Goal: Task Accomplishment & Management: Complete application form

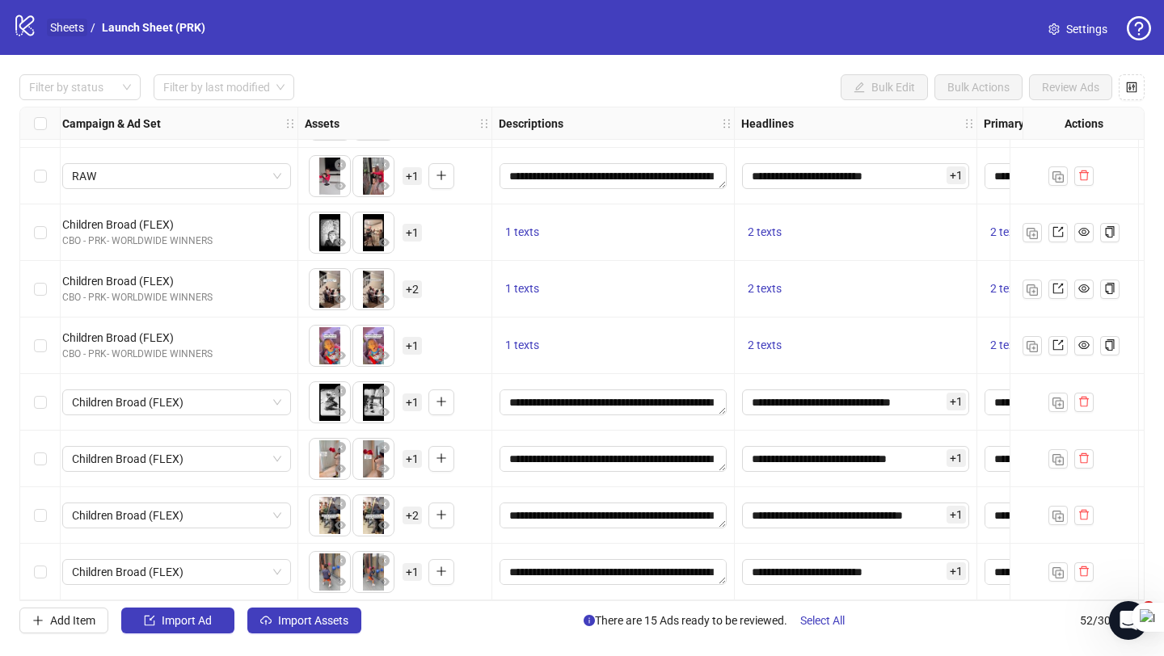
click at [74, 26] on link "Sheets" at bounding box center [67, 28] width 40 height 18
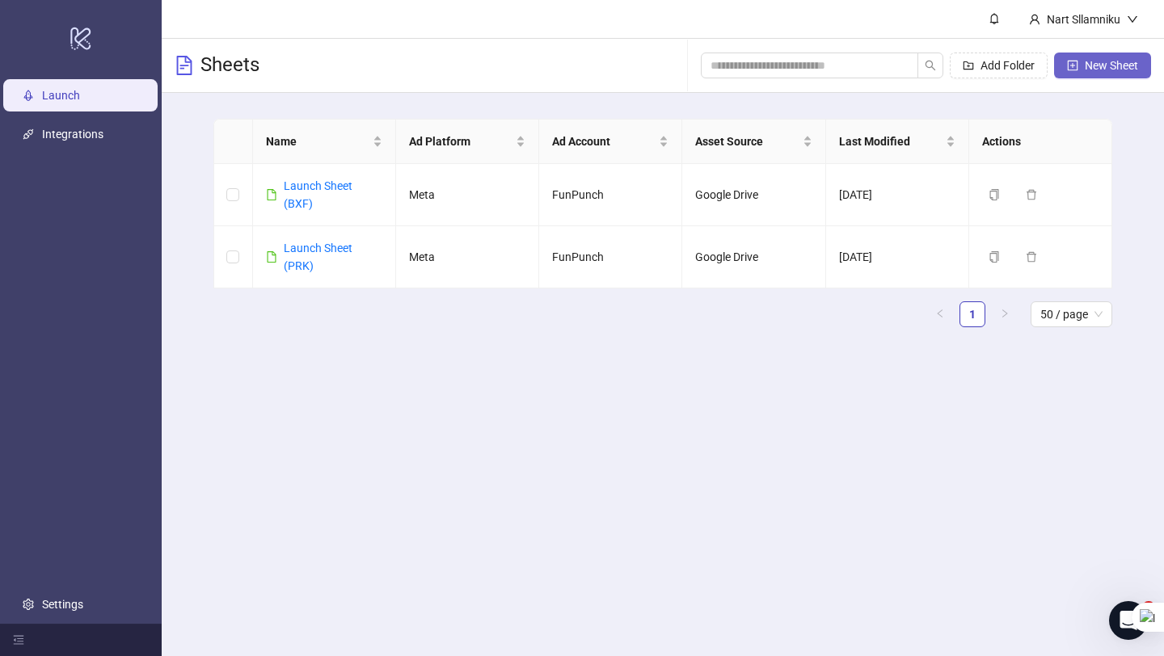
click at [857, 74] on button "New Sheet" at bounding box center [1102, 66] width 97 height 26
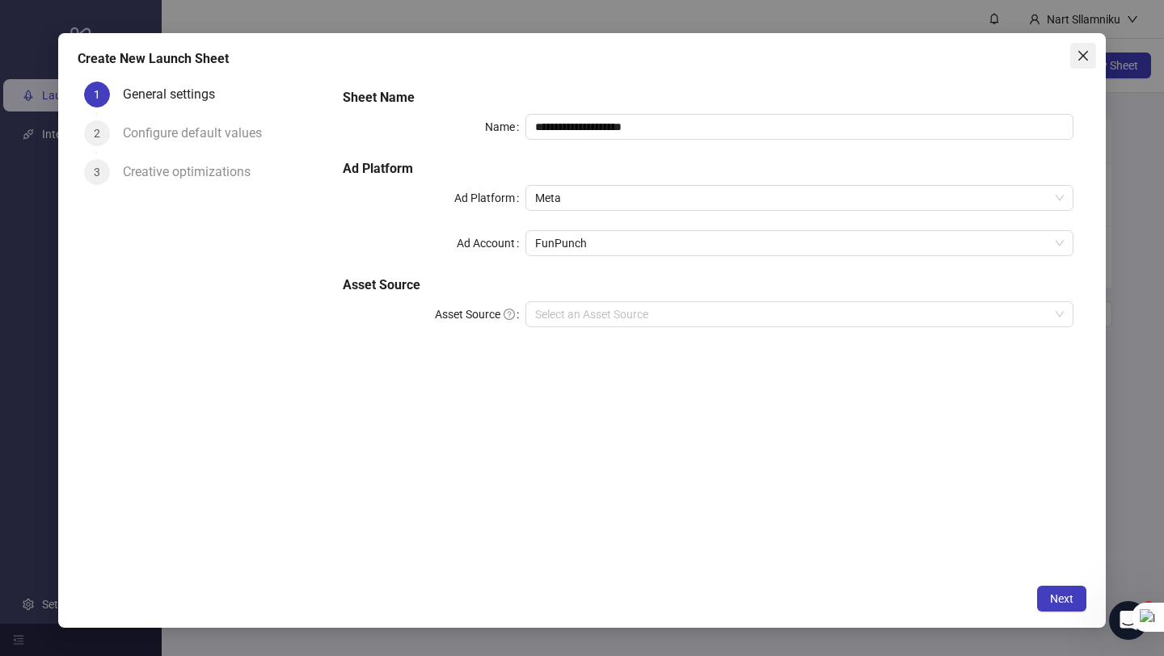
click at [857, 57] on span "Close" at bounding box center [1083, 55] width 26 height 13
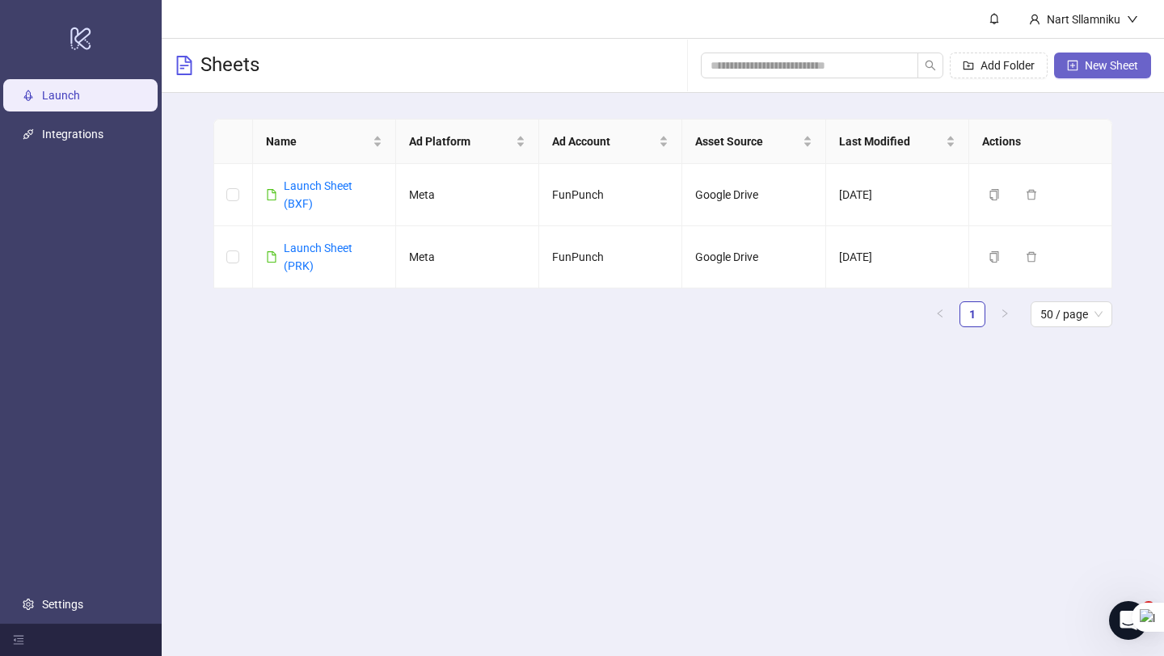
click at [857, 57] on button "New Sheet" at bounding box center [1102, 66] width 97 height 26
type input "**********"
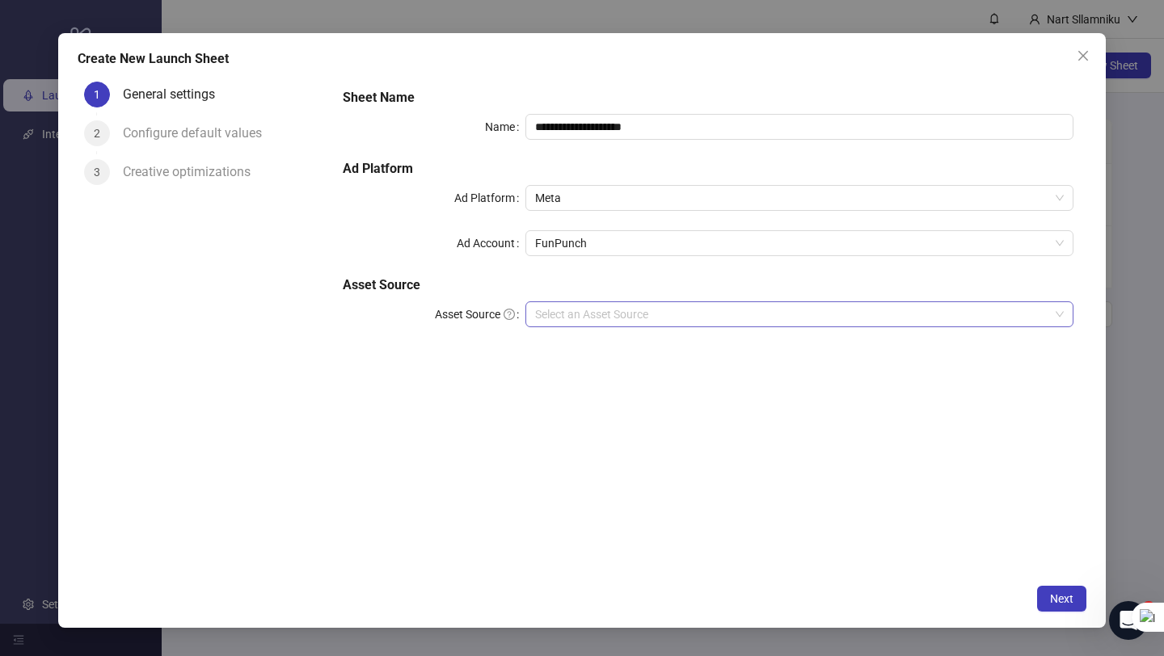
click at [569, 317] on input "Asset Source" at bounding box center [792, 314] width 514 height 24
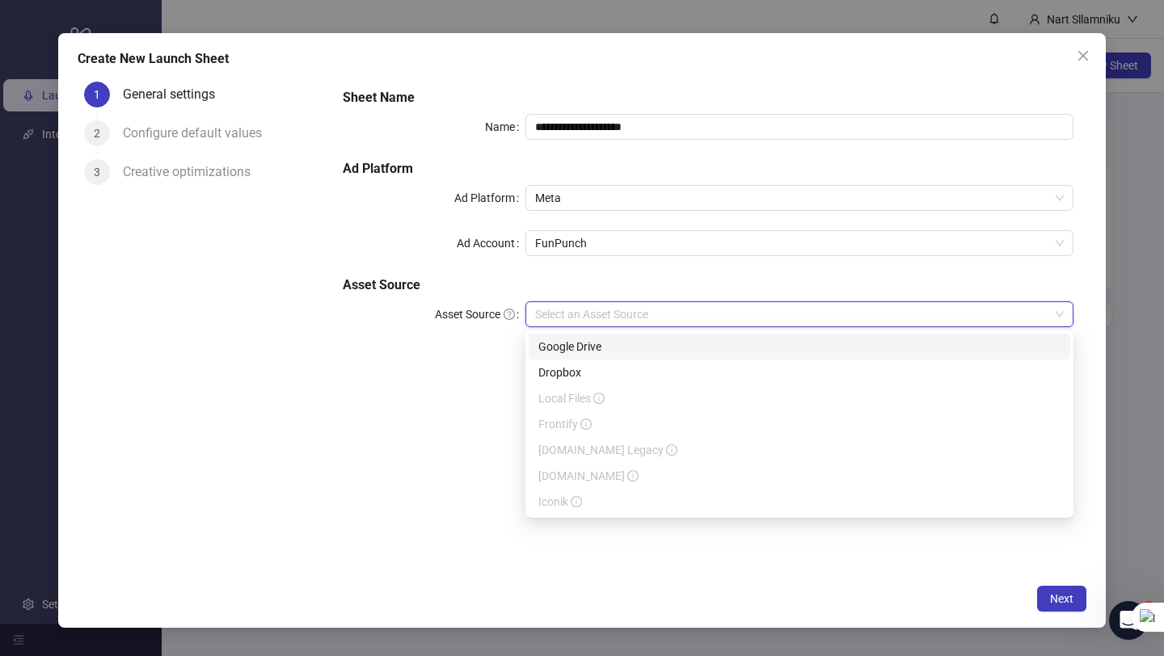
click at [573, 346] on div "Google Drive" at bounding box center [799, 347] width 522 height 18
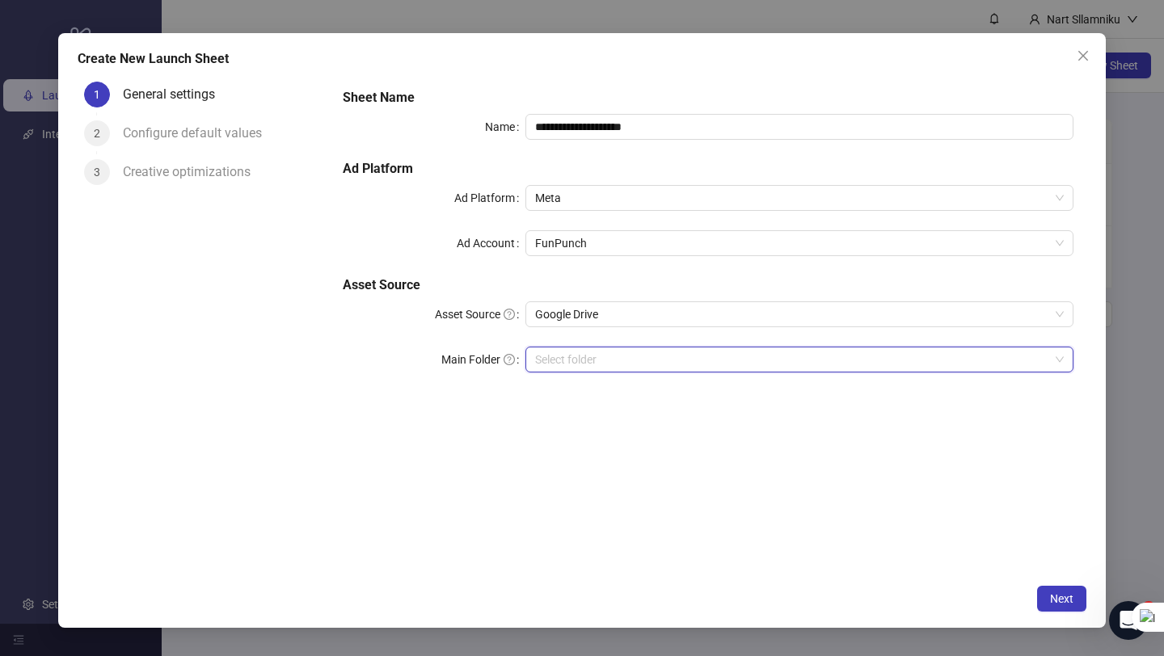
click at [583, 359] on input "Main Folder" at bounding box center [792, 359] width 514 height 24
click at [573, 349] on input "Main Folder" at bounding box center [792, 359] width 514 height 24
click at [570, 360] on input "Main Folder" at bounding box center [792, 359] width 514 height 24
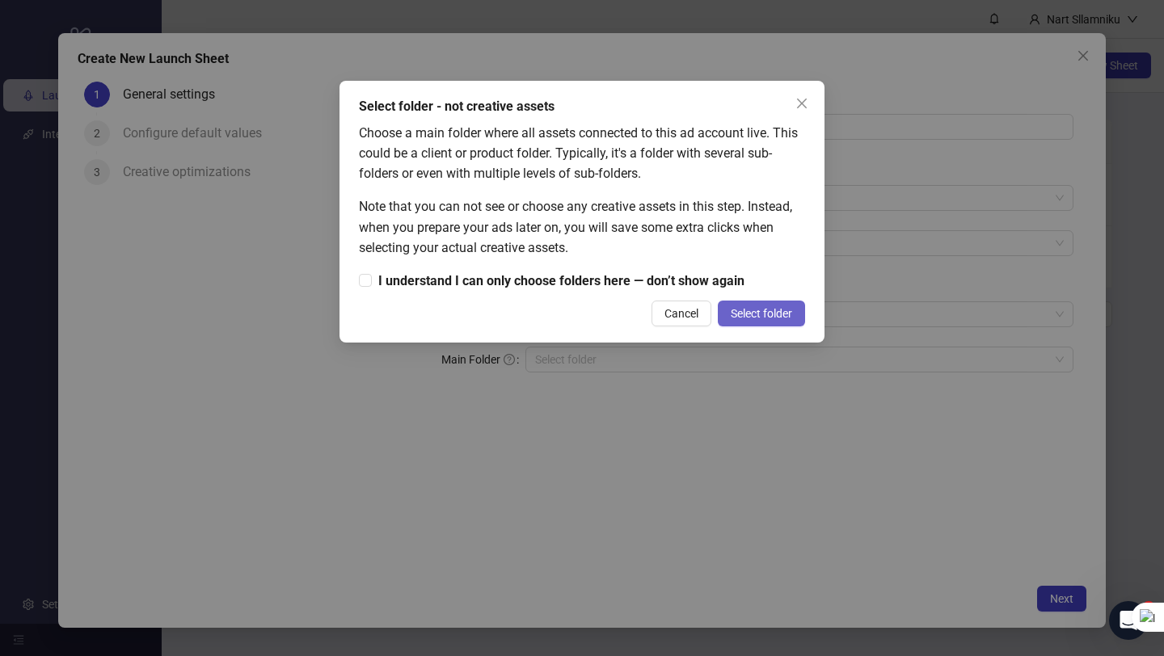
click at [756, 316] on span "Select folder" at bounding box center [760, 313] width 61 height 13
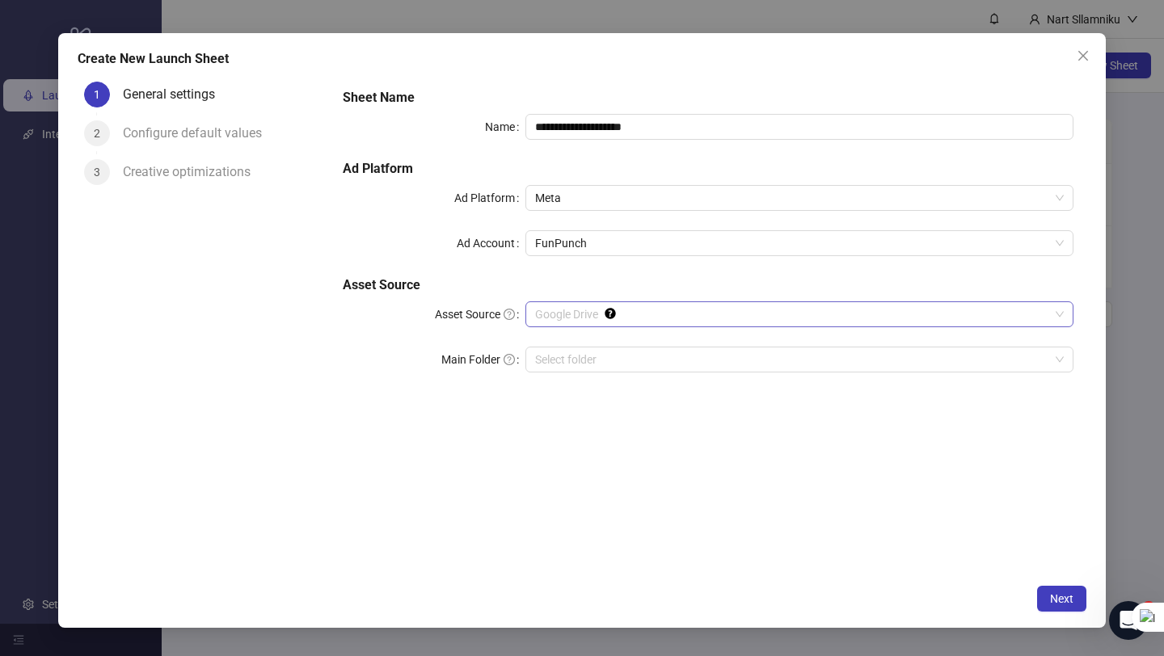
click at [588, 315] on span "Google Drive" at bounding box center [799, 314] width 528 height 24
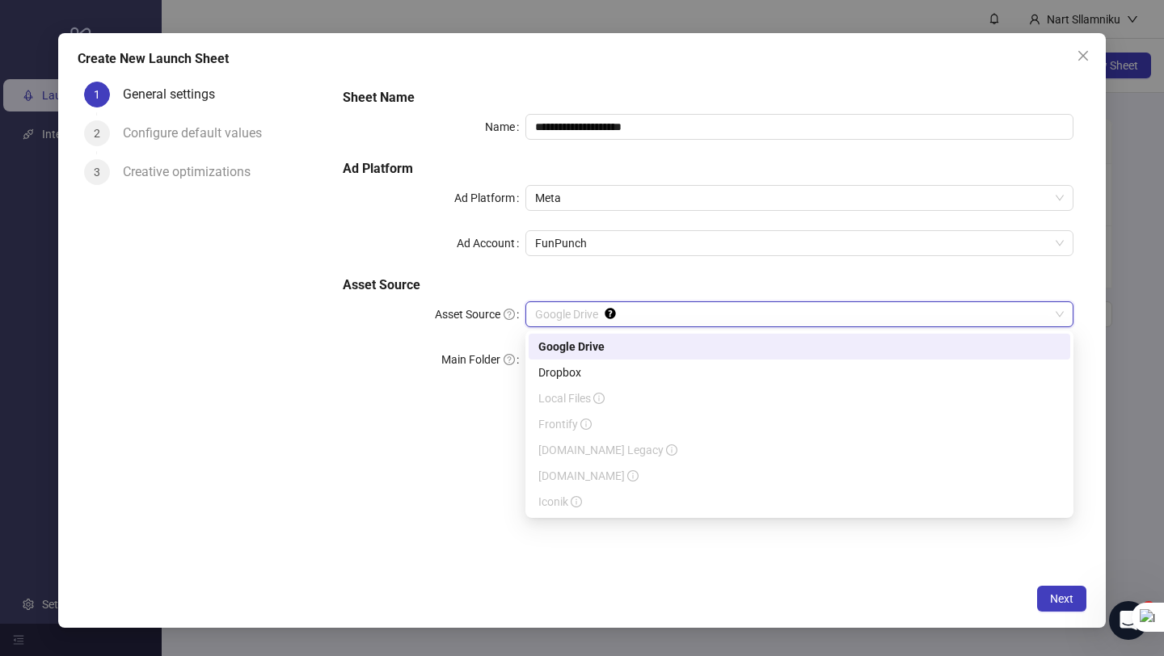
click at [617, 346] on div "Google Drive" at bounding box center [799, 347] width 522 height 18
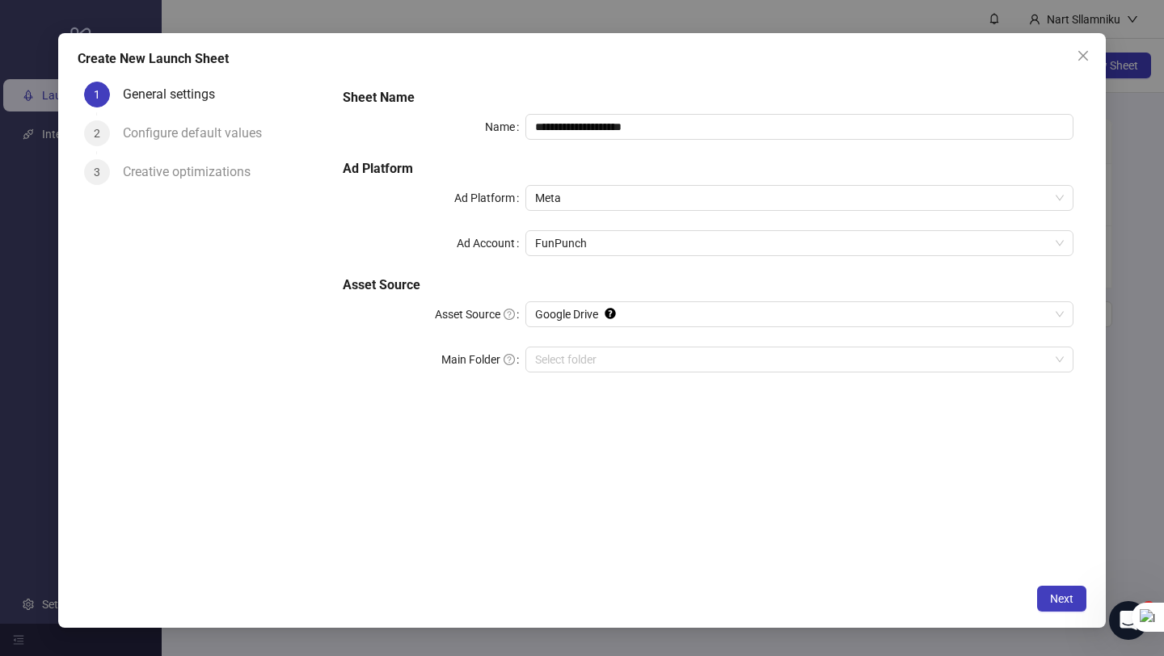
click at [712, 294] on div "**********" at bounding box center [707, 240] width 743 height 317
click at [712, 309] on span "Google Drive" at bounding box center [799, 314] width 528 height 24
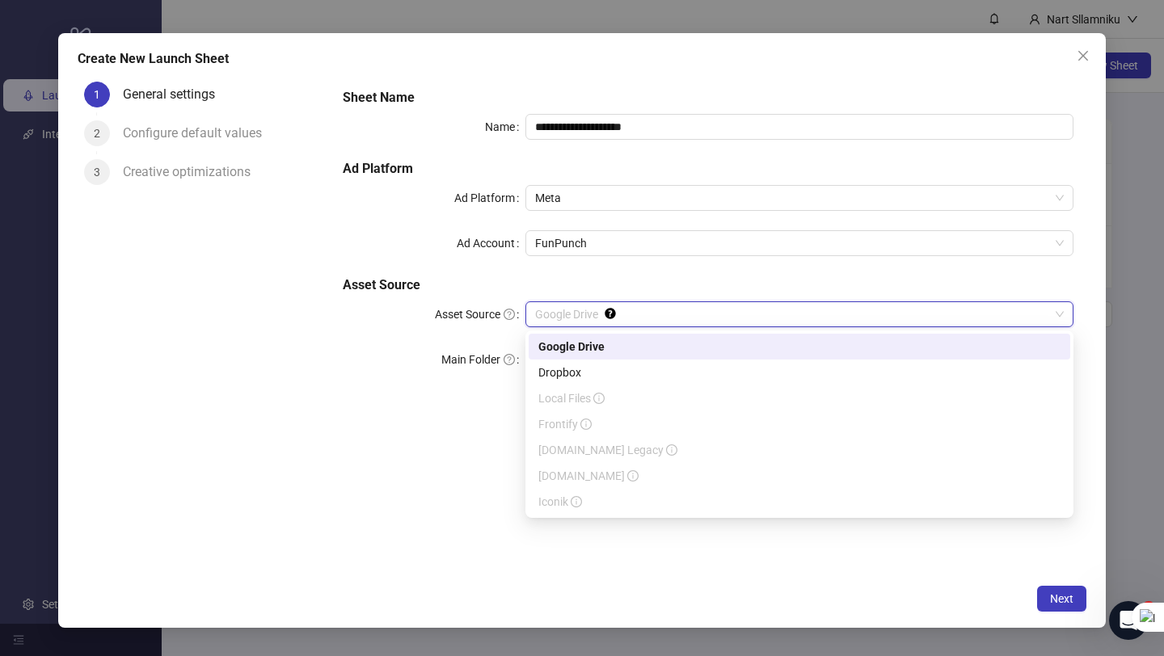
click at [667, 344] on div "Google Drive" at bounding box center [799, 347] width 522 height 18
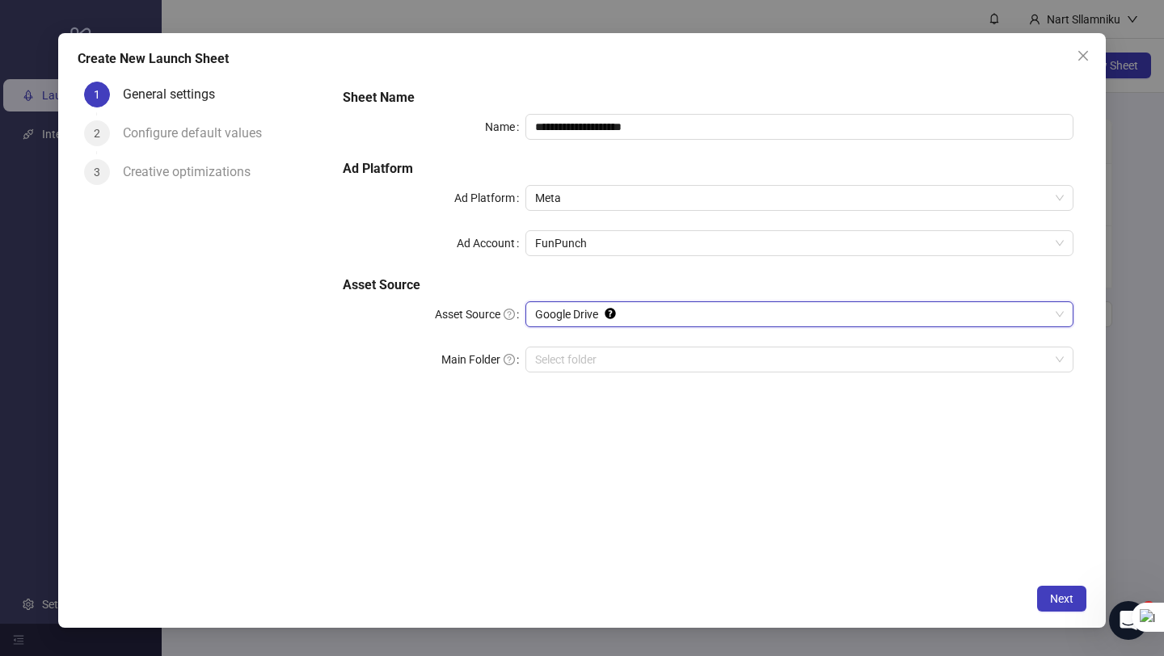
click at [642, 293] on h5 "Asset Source" at bounding box center [708, 285] width 730 height 19
click at [668, 201] on span "Meta" at bounding box center [799, 198] width 528 height 24
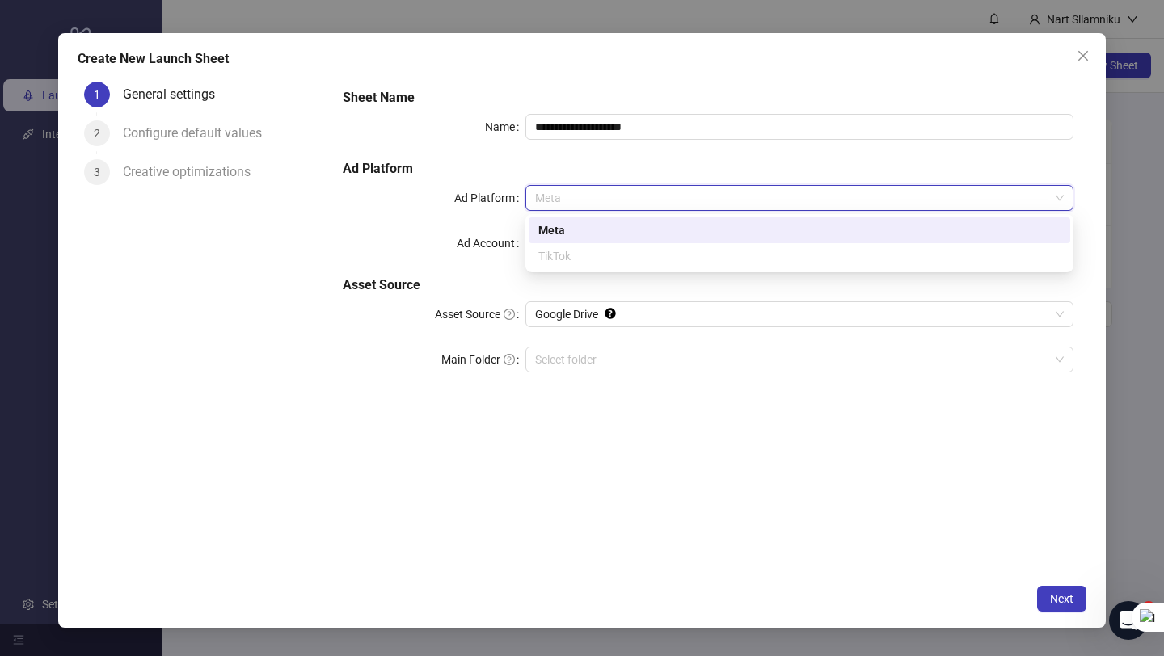
click at [671, 159] on h5 "Ad Platform" at bounding box center [708, 168] width 730 height 19
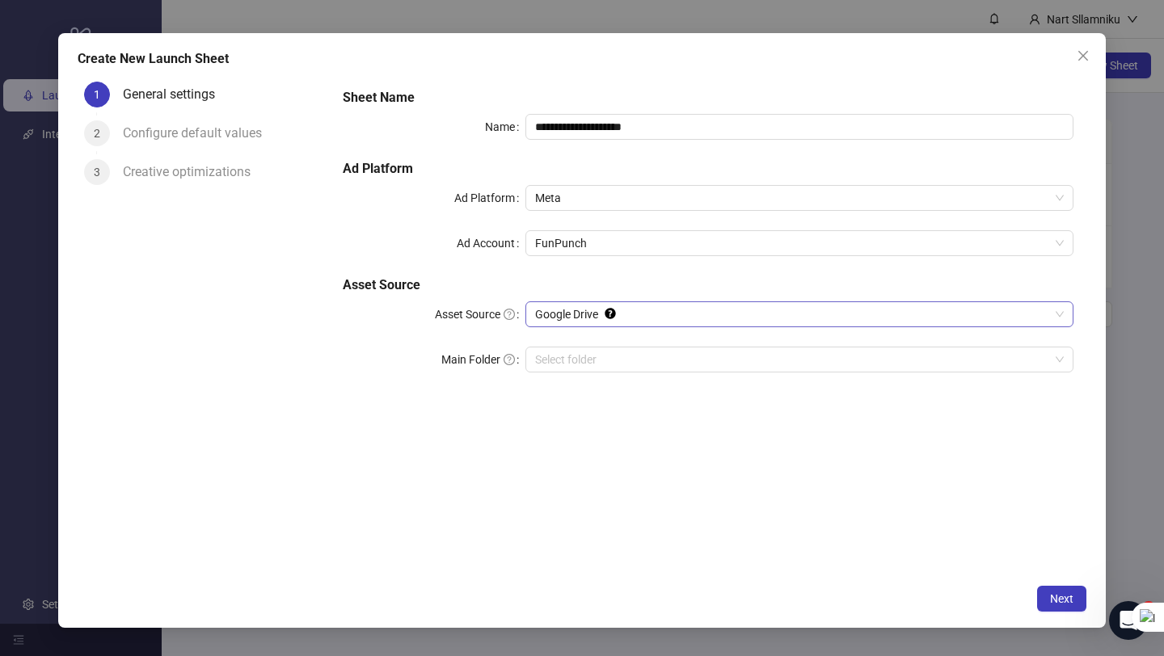
click at [654, 318] on span "Google Drive" at bounding box center [799, 314] width 528 height 24
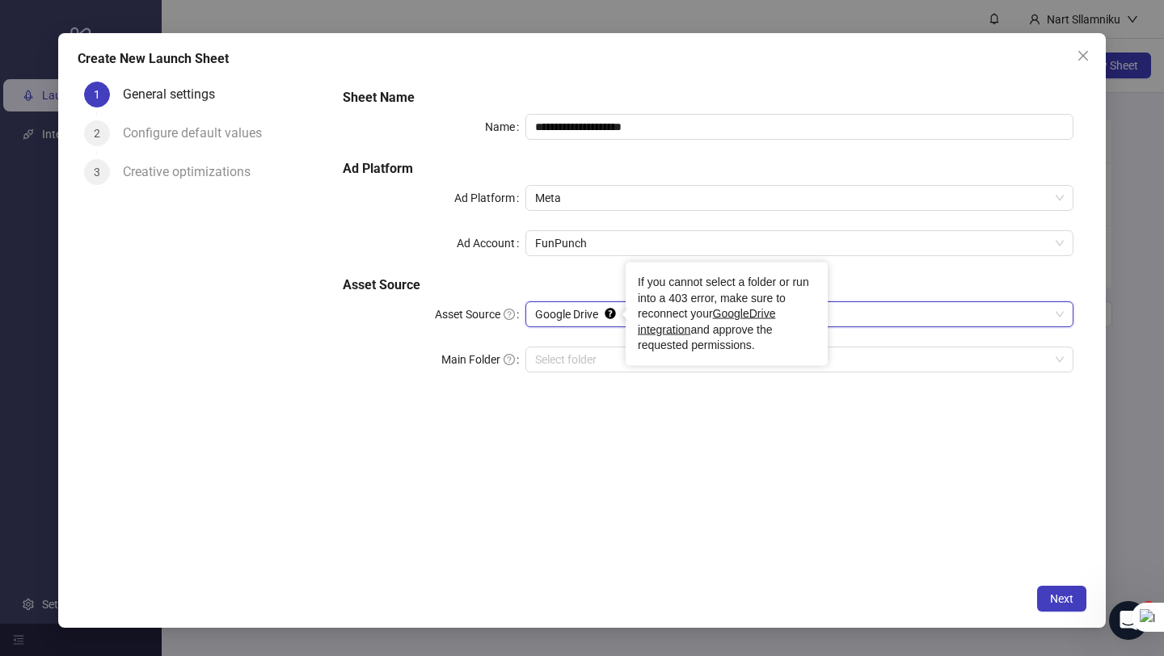
click at [605, 312] on icon "Tooltip anchor" at bounding box center [609, 314] width 11 height 11
click at [608, 284] on h5 "Asset Source" at bounding box center [708, 285] width 730 height 19
click at [676, 322] on link "GoogleDrive integration" at bounding box center [706, 321] width 137 height 29
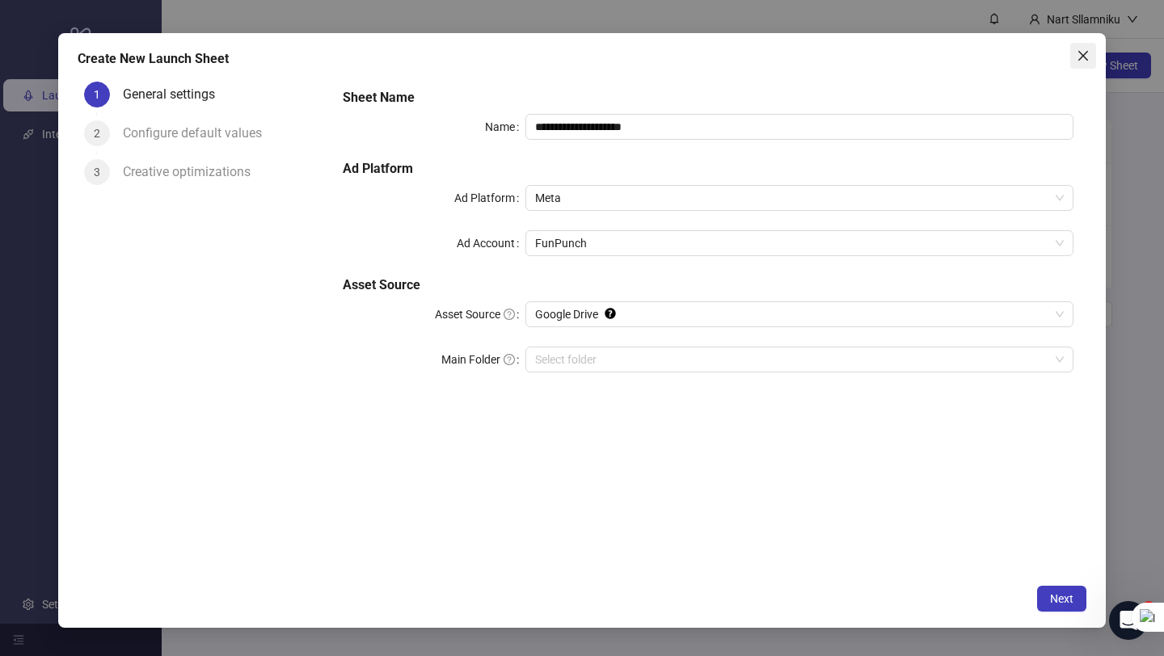
click at [857, 51] on icon "close" at bounding box center [1082, 55] width 13 height 13
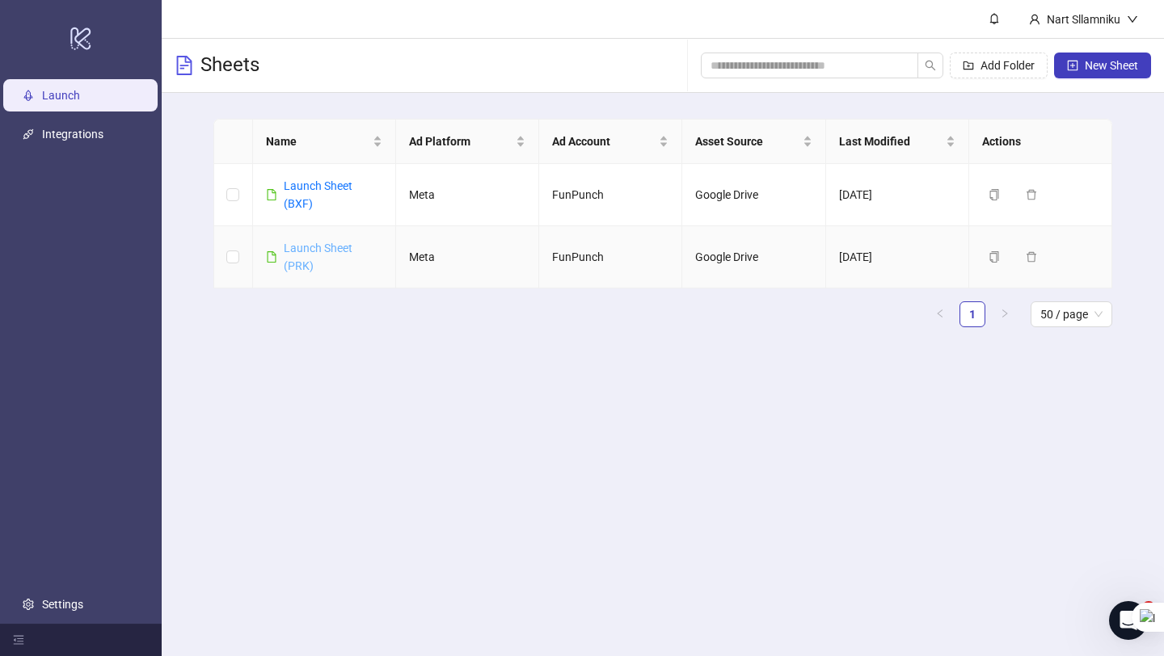
click at [317, 246] on link "Launch Sheet (PRK)" at bounding box center [318, 257] width 69 height 31
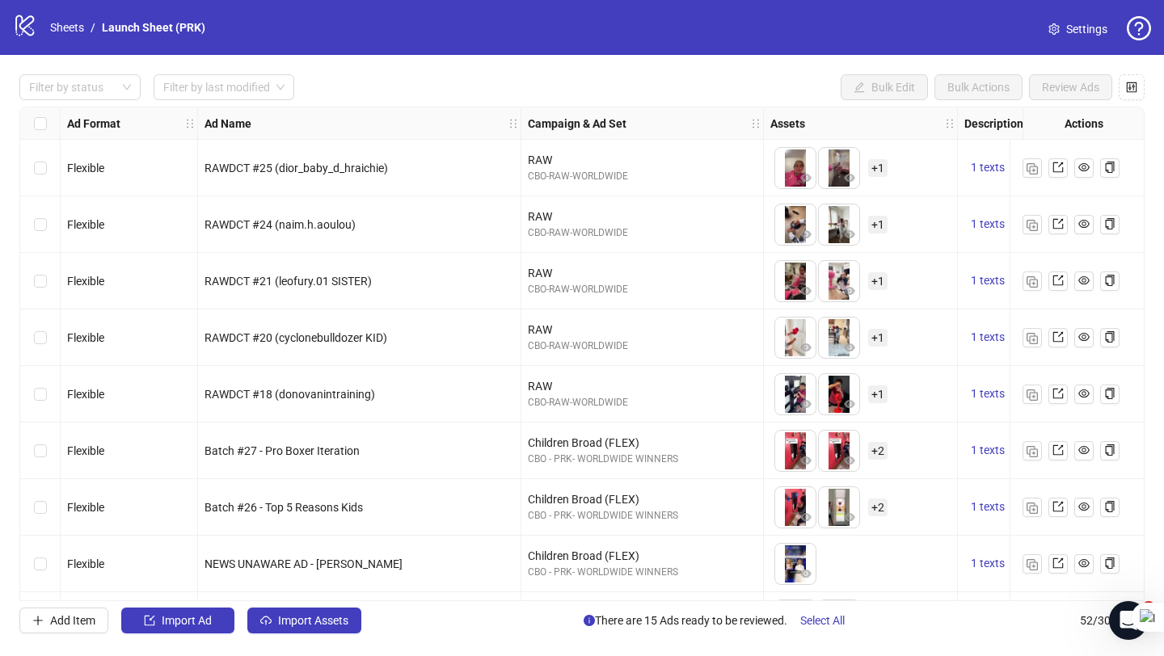
click at [857, 27] on span "Settings" at bounding box center [1086, 29] width 41 height 18
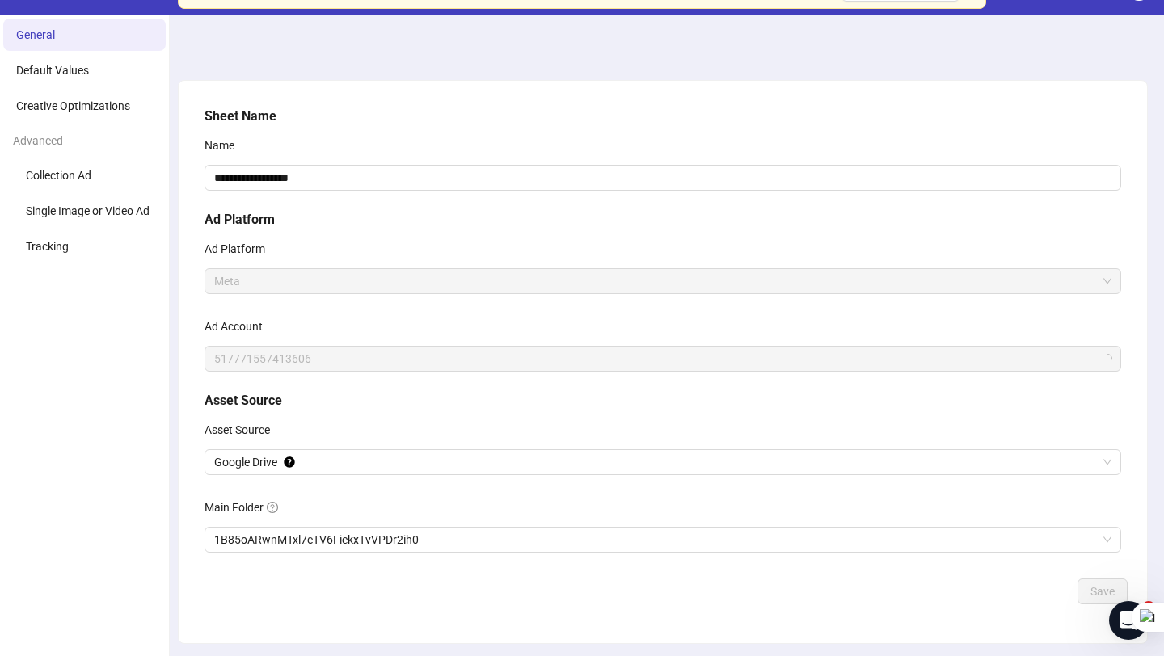
scroll to position [59, 0]
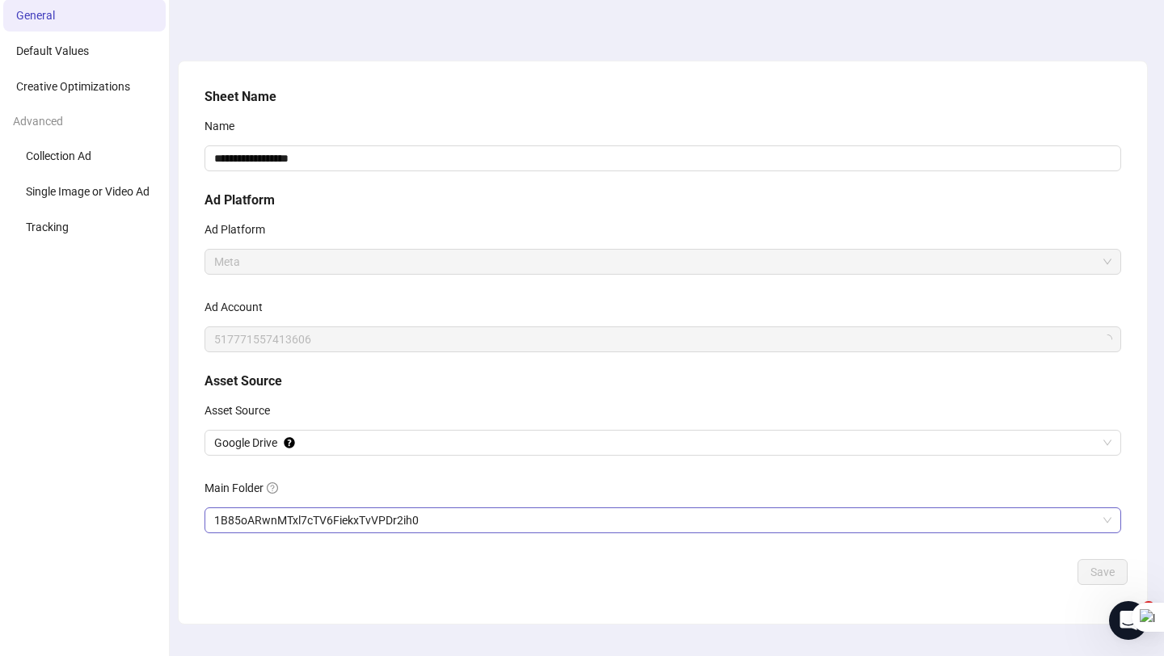
click at [457, 511] on span "1B85oARwnMTxl7cTV6FiekxTvVPDr2ih0" at bounding box center [662, 520] width 897 height 24
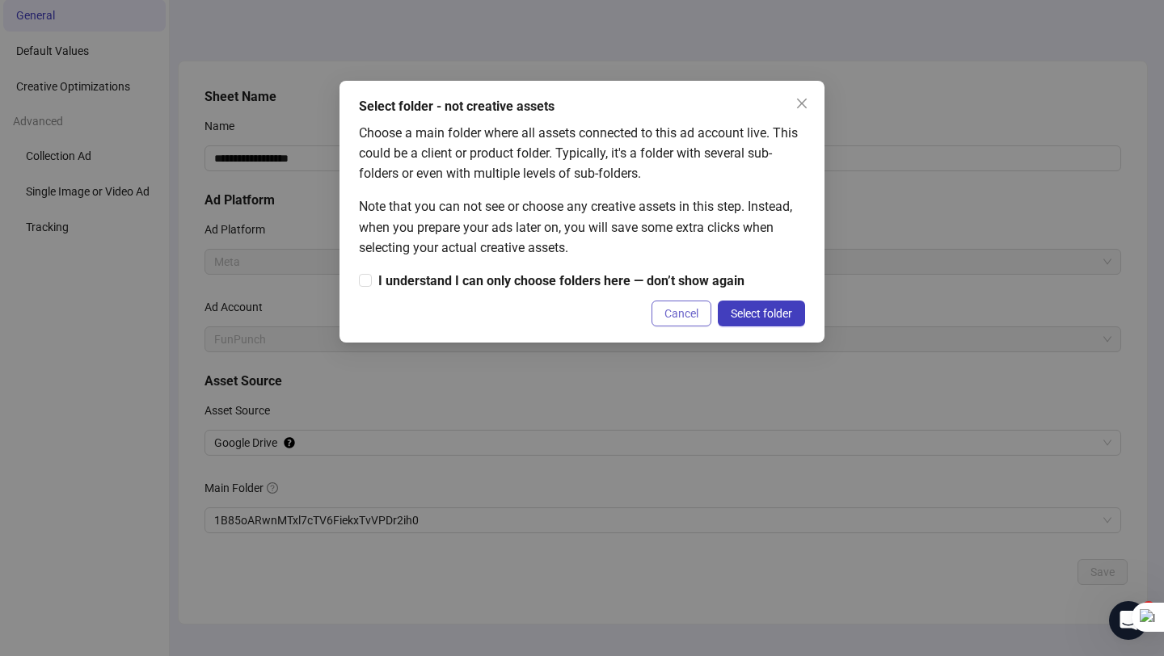
click at [673, 326] on button "Cancel" at bounding box center [681, 314] width 60 height 26
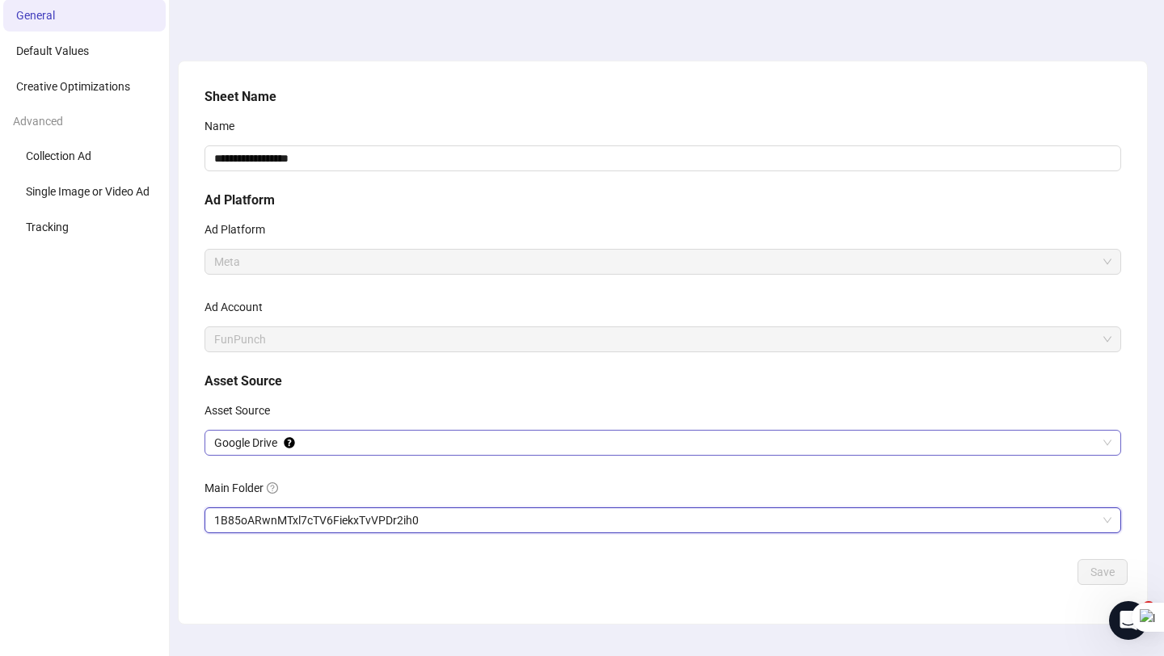
click at [231, 443] on span "Google Drive" at bounding box center [662, 443] width 897 height 24
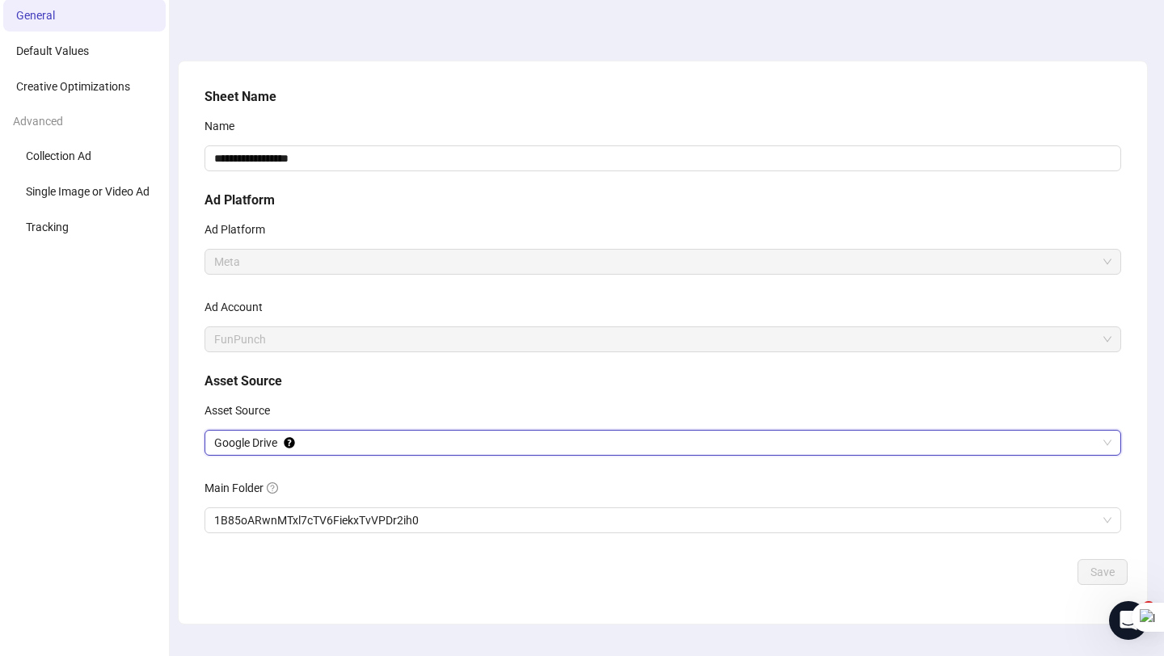
click at [330, 417] on div "Asset Source" at bounding box center [662, 414] width 916 height 32
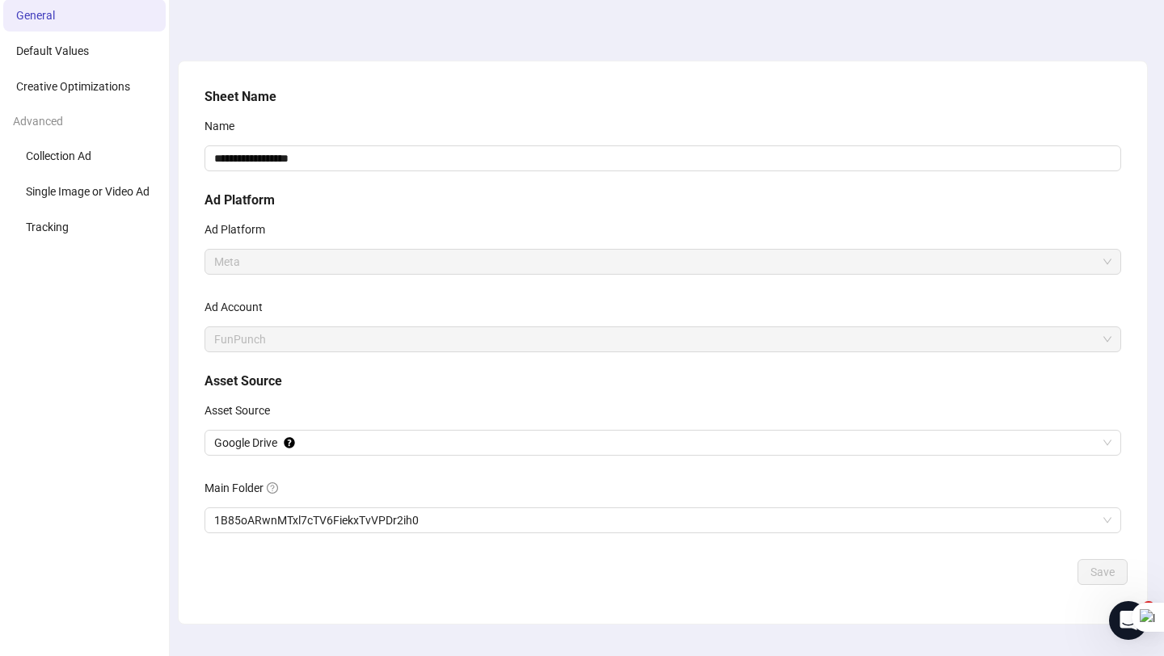
scroll to position [0, 0]
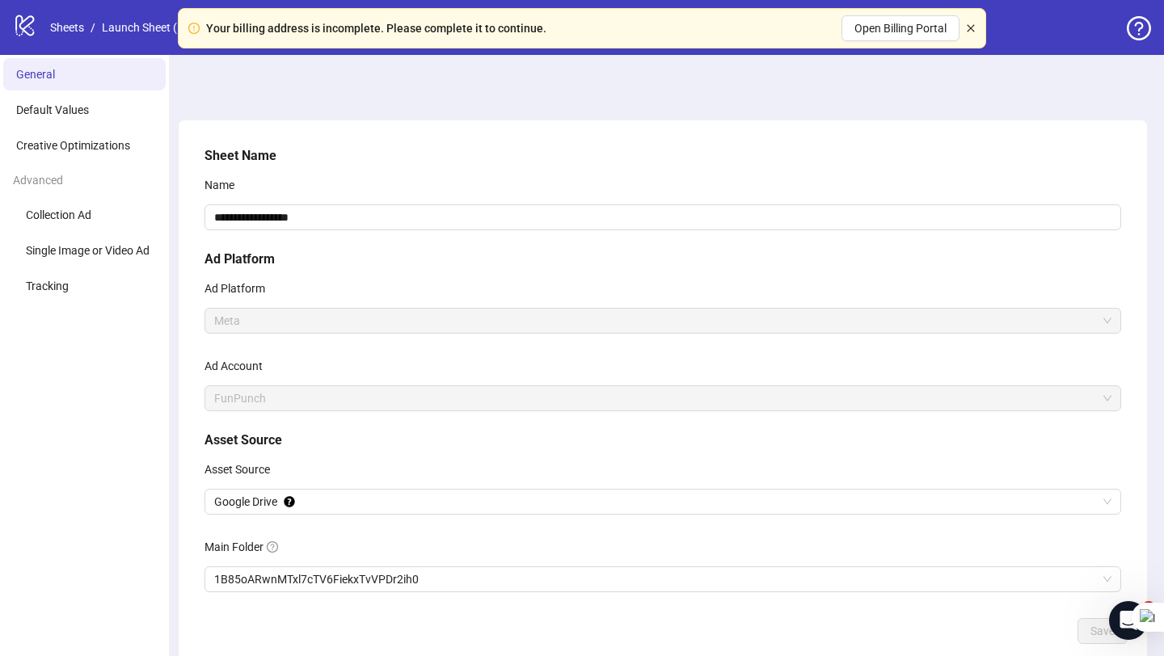
click at [967, 27] on icon "close" at bounding box center [971, 28] width 10 height 10
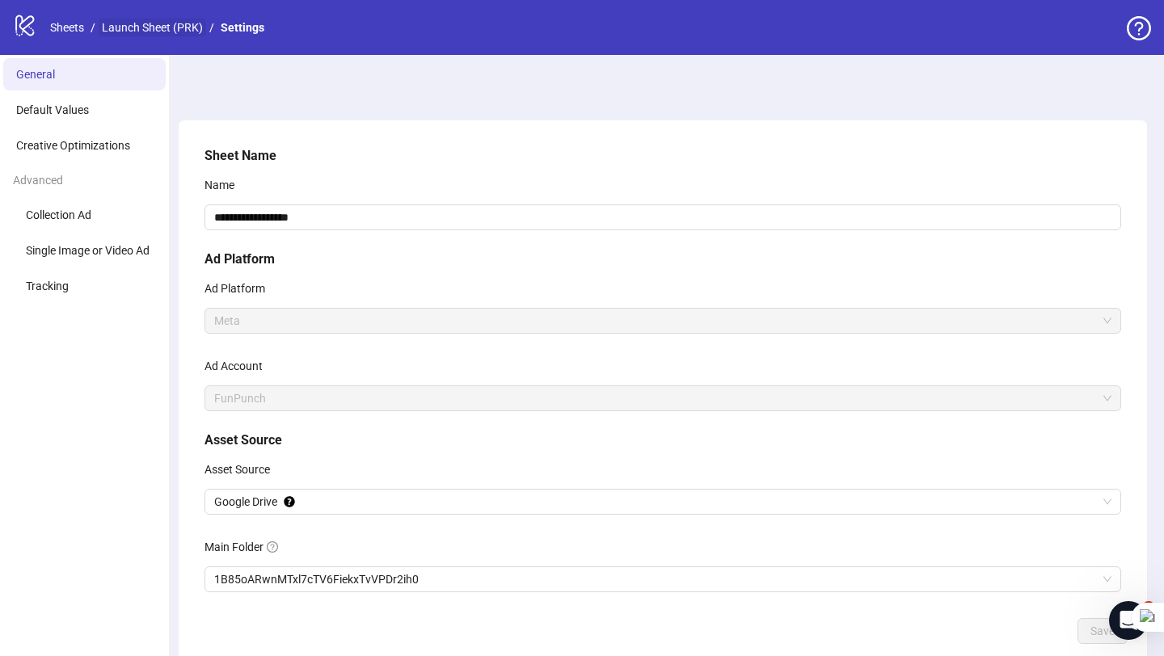
click at [141, 32] on link "Launch Sheet (PRK)" at bounding box center [152, 28] width 107 height 18
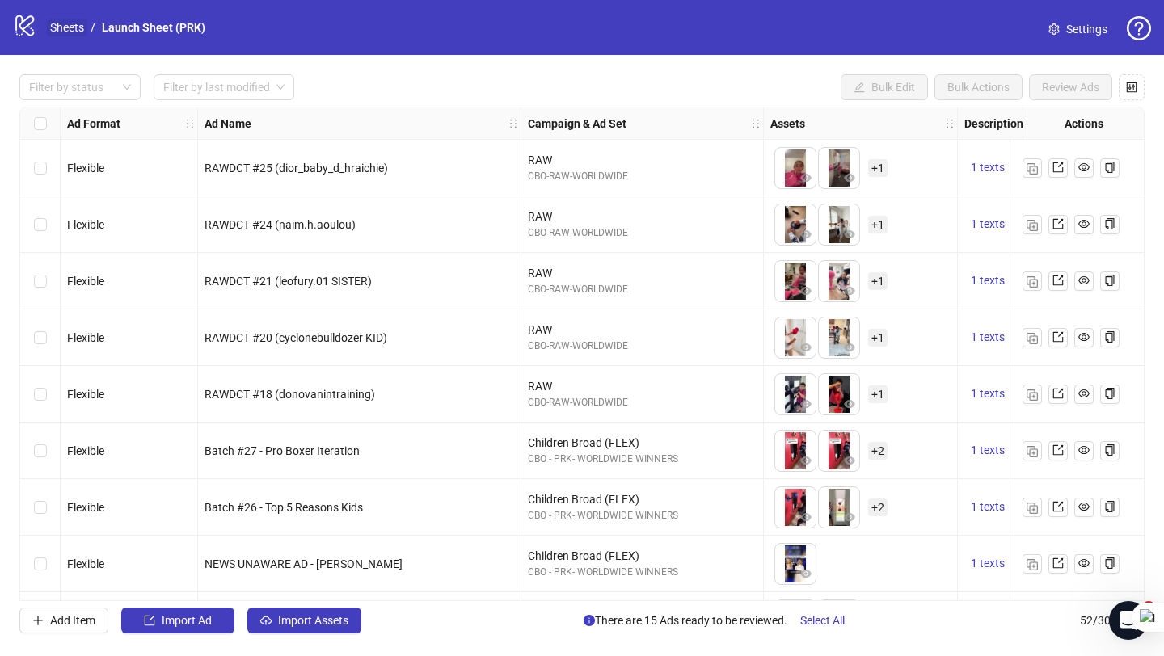
click at [73, 27] on link "Sheets" at bounding box center [67, 28] width 40 height 18
